Goal: Information Seeking & Learning: Learn about a topic

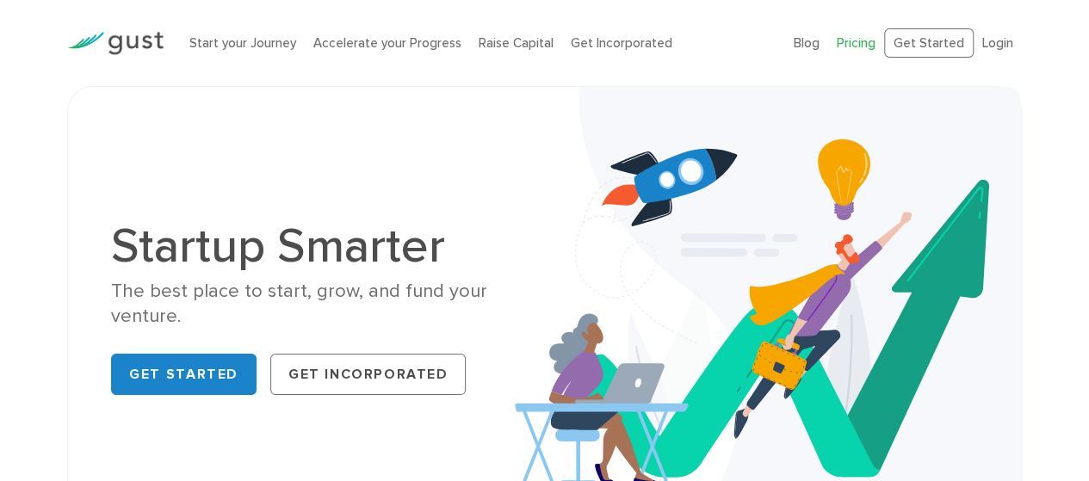
click at [867, 43] on link "Pricing" at bounding box center [855, 42] width 39 height 15
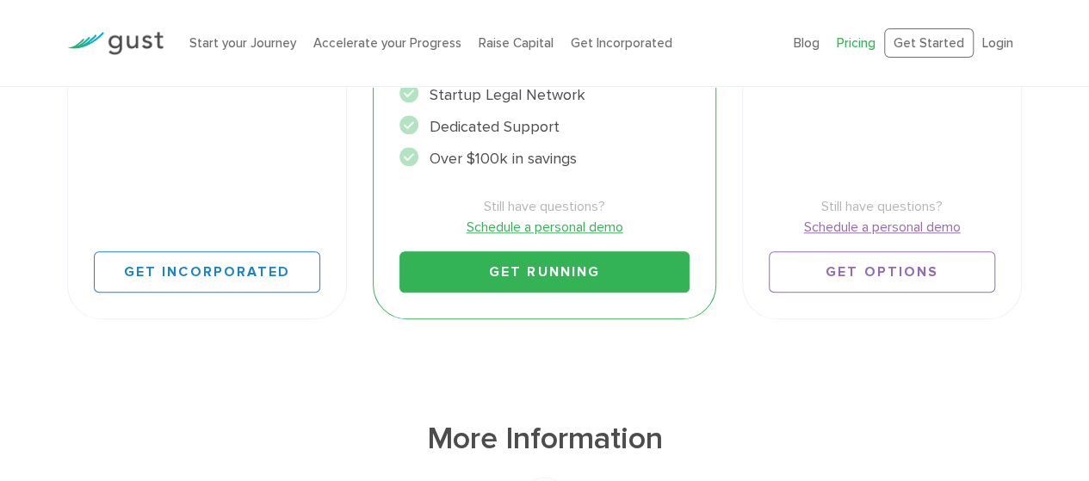
scroll to position [668, 0]
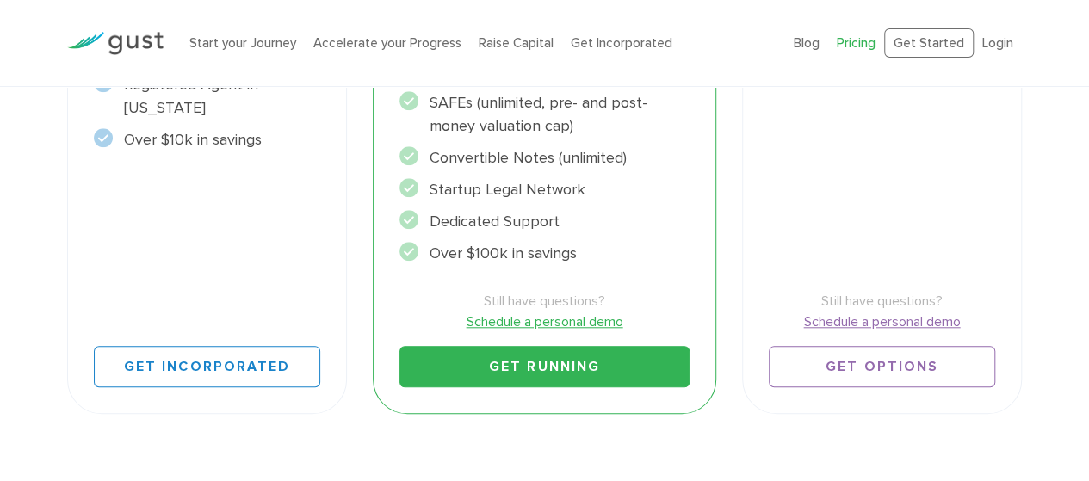
click at [114, 46] on img at bounding box center [115, 43] width 96 height 23
